Goal: Task Accomplishment & Management: Use online tool/utility

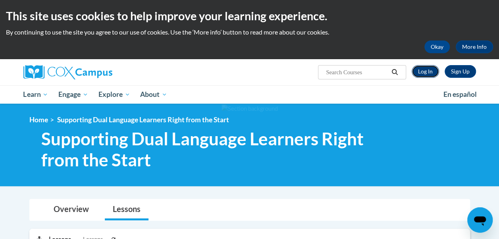
click at [425, 72] on link "Log In" at bounding box center [425, 71] width 27 height 13
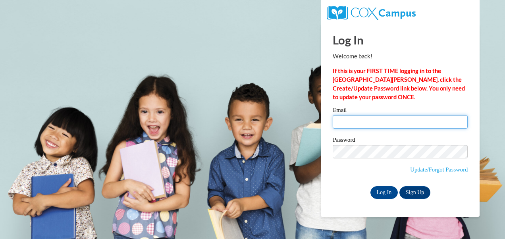
click at [369, 122] on input "Email" at bounding box center [400, 122] width 135 height 14
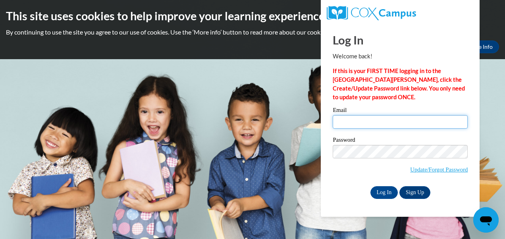
type input "jsalvatierra@berkhs.org"
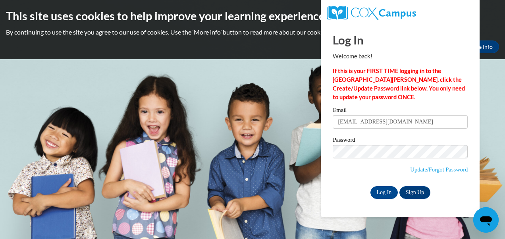
click at [279, 194] on body "This site uses cookies to help improve your learning experience. By continuing …" at bounding box center [252, 119] width 505 height 239
click at [385, 193] on input "Log In" at bounding box center [385, 192] width 28 height 13
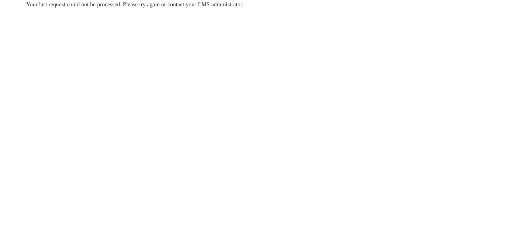
click at [5, 58] on body "Your last request could not be processed. Please try again or contact your LMS …" at bounding box center [252, 119] width 505 height 239
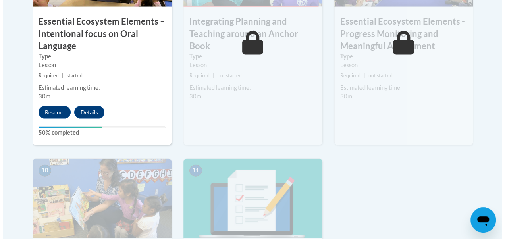
scroll to position [810, 0]
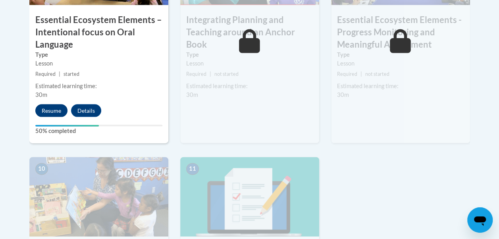
click at [53, 114] on button "Resume" at bounding box center [51, 110] width 32 height 13
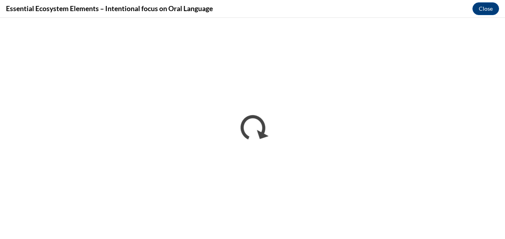
scroll to position [0, 0]
